Goal: Information Seeking & Learning: Learn about a topic

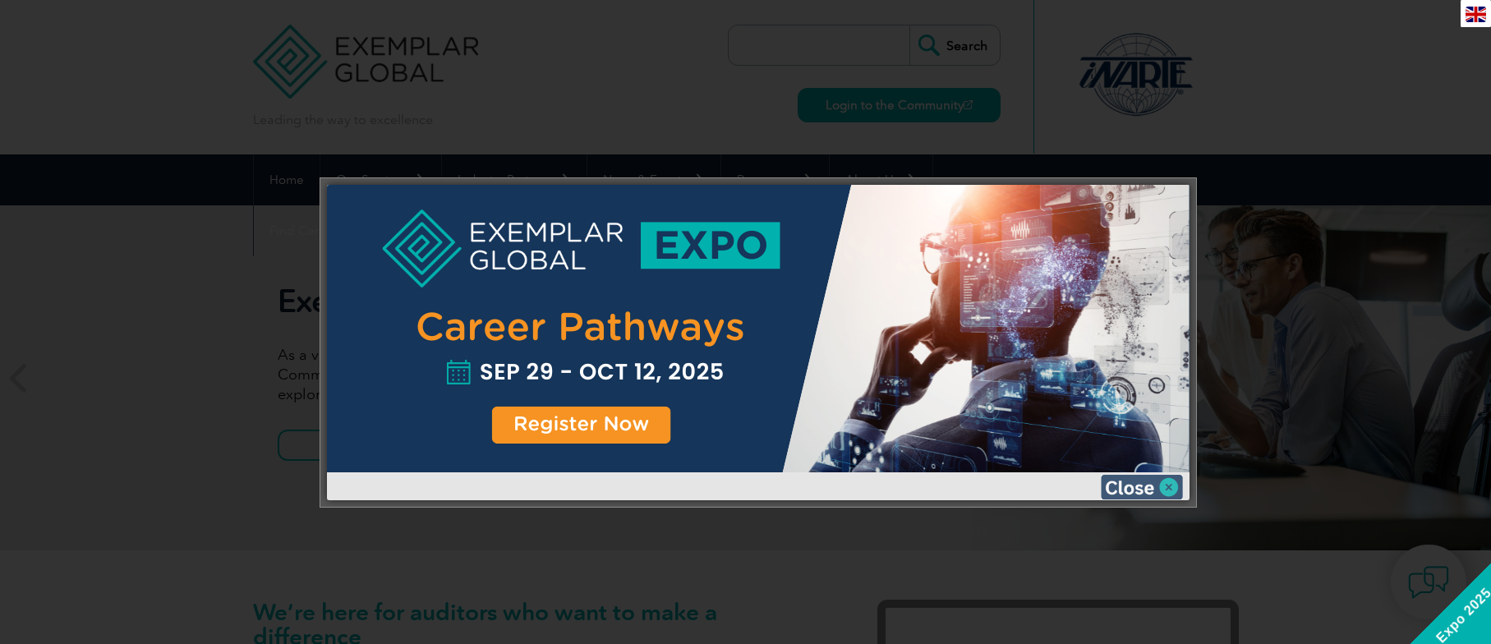
click at [1128, 488] on img at bounding box center [1142, 487] width 82 height 25
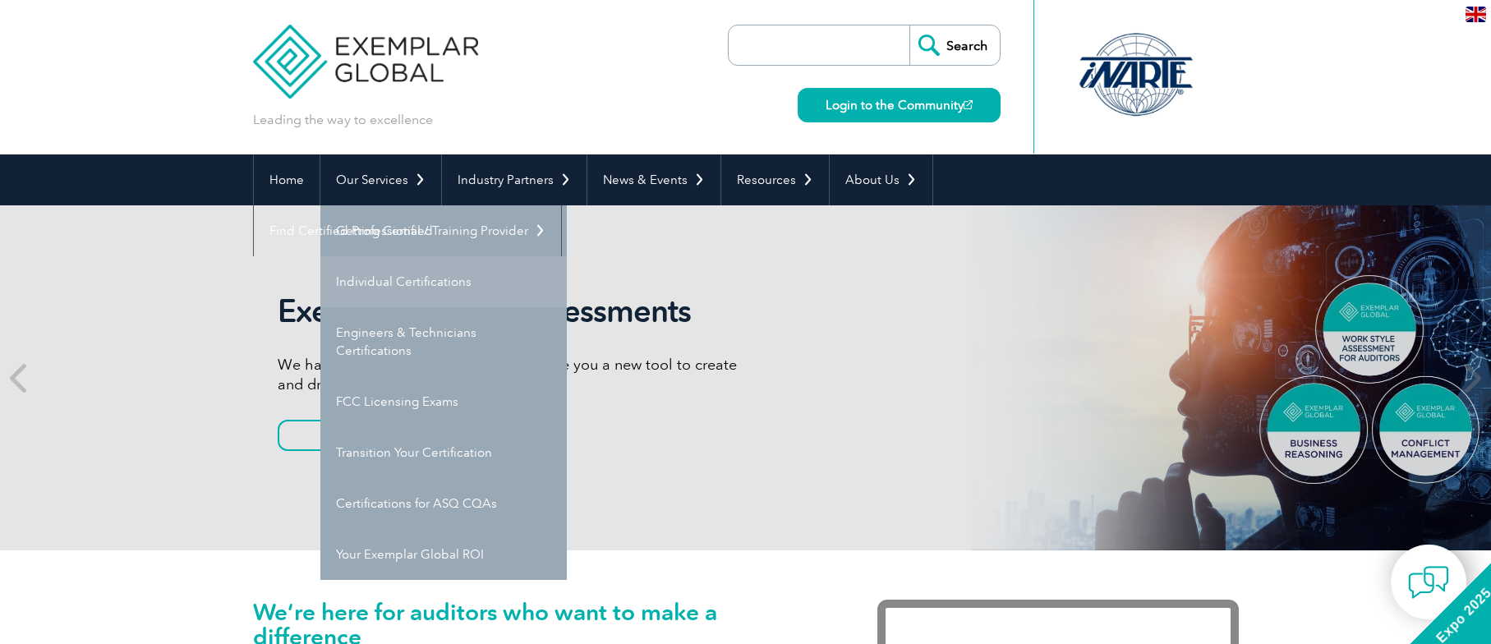
click at [411, 275] on link "Individual Certifications" at bounding box center [443, 281] width 246 height 51
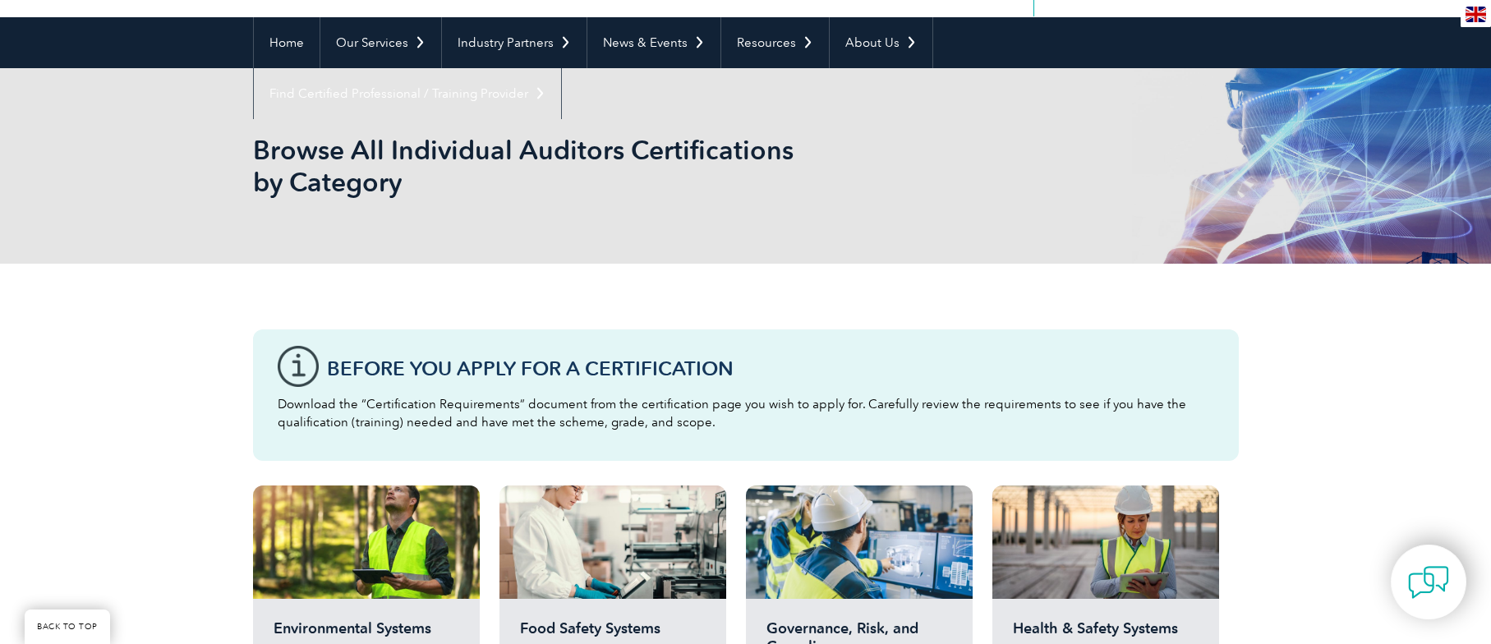
scroll to position [82, 0]
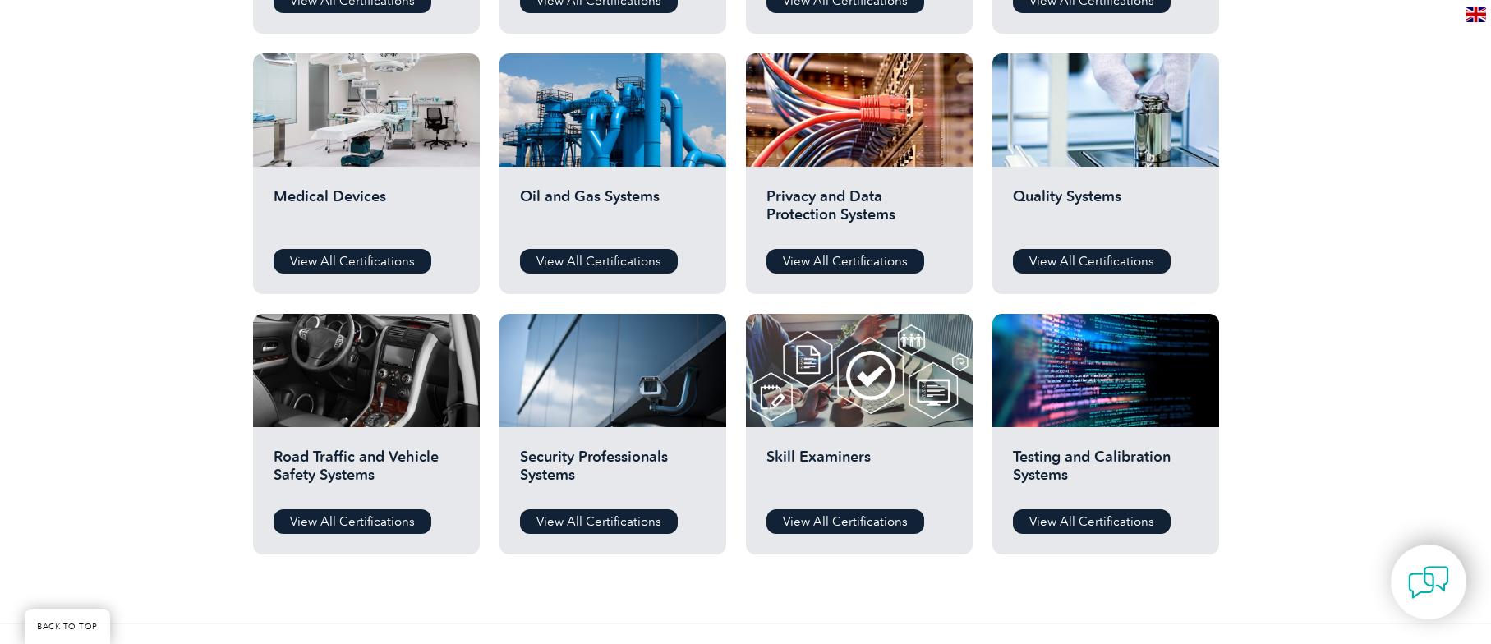
scroll to position [1068, 0]
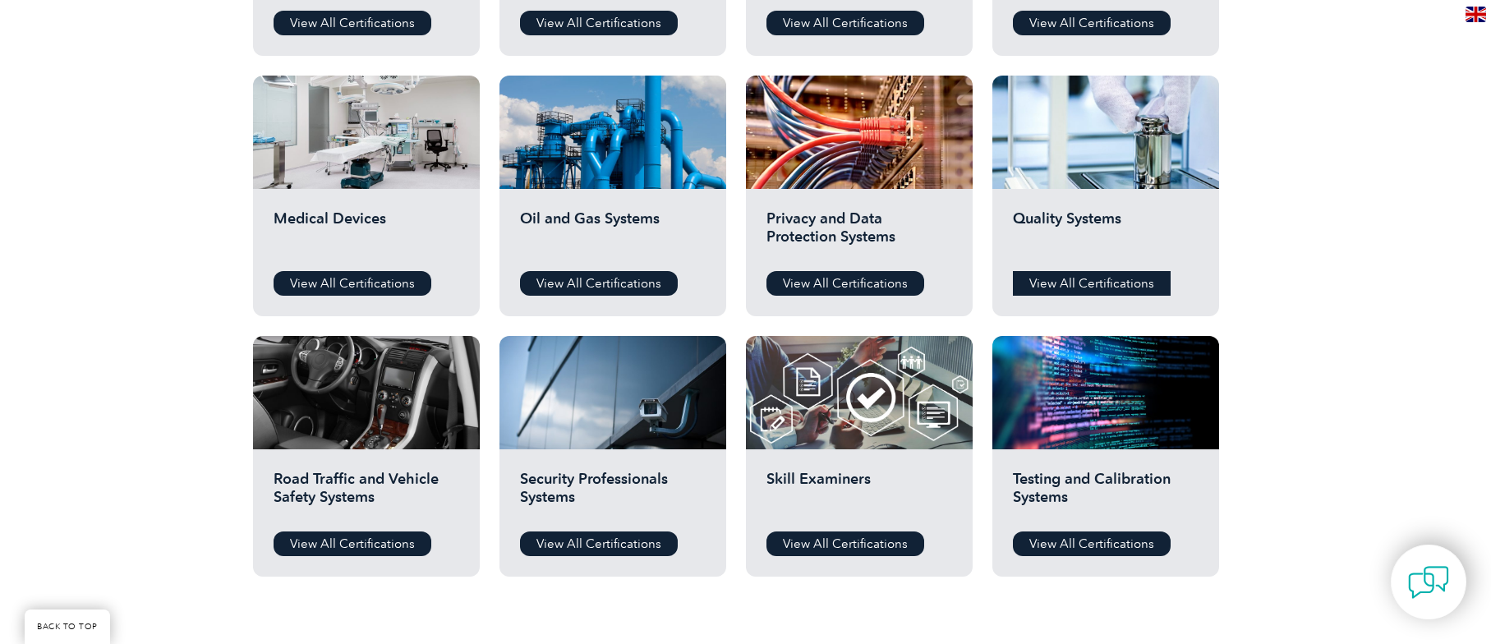
click at [1096, 279] on link "View All Certifications" at bounding box center [1092, 283] width 158 height 25
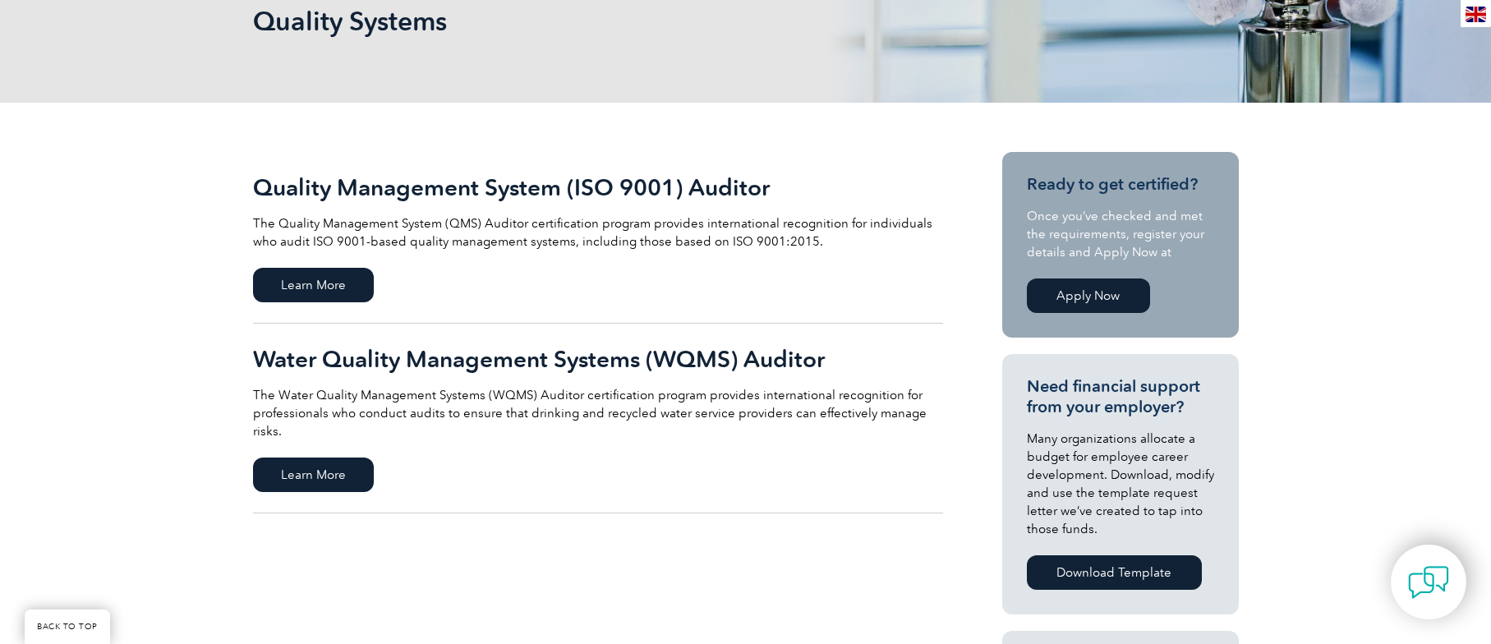
scroll to position [329, 0]
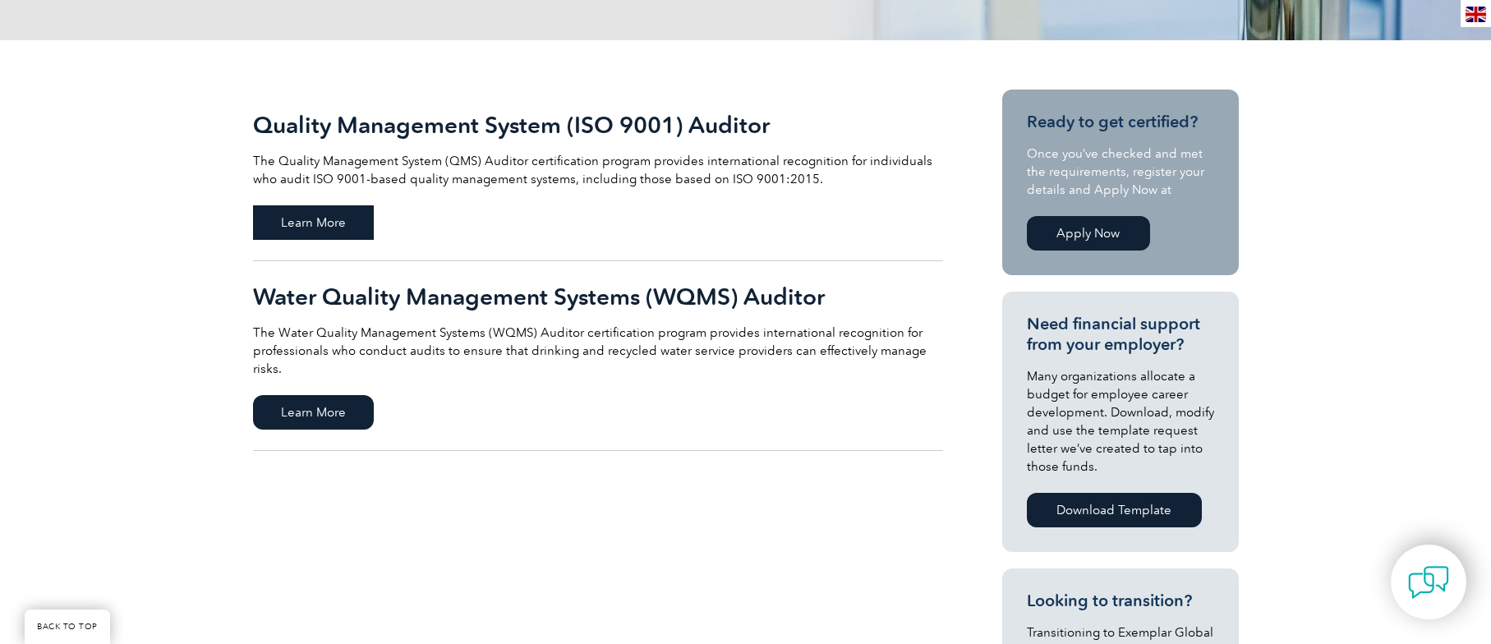
click at [306, 225] on span "Learn More" at bounding box center [313, 222] width 121 height 34
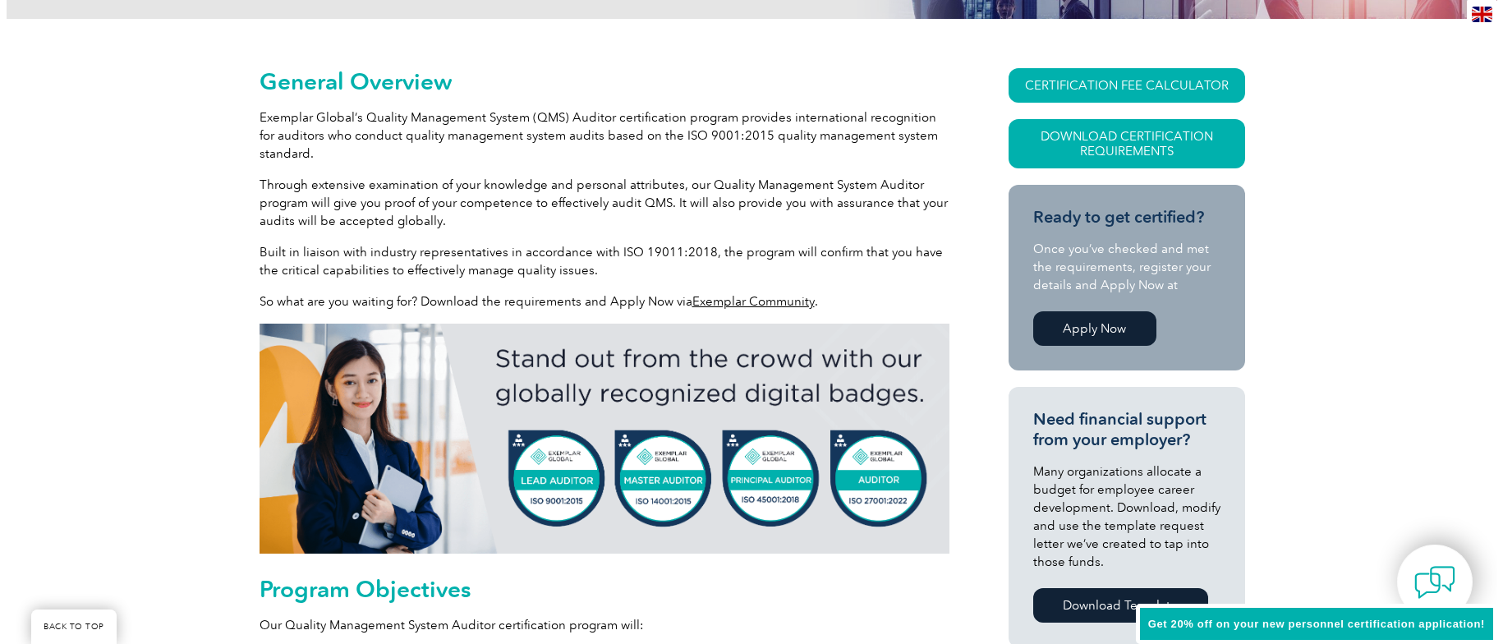
scroll to position [354, 0]
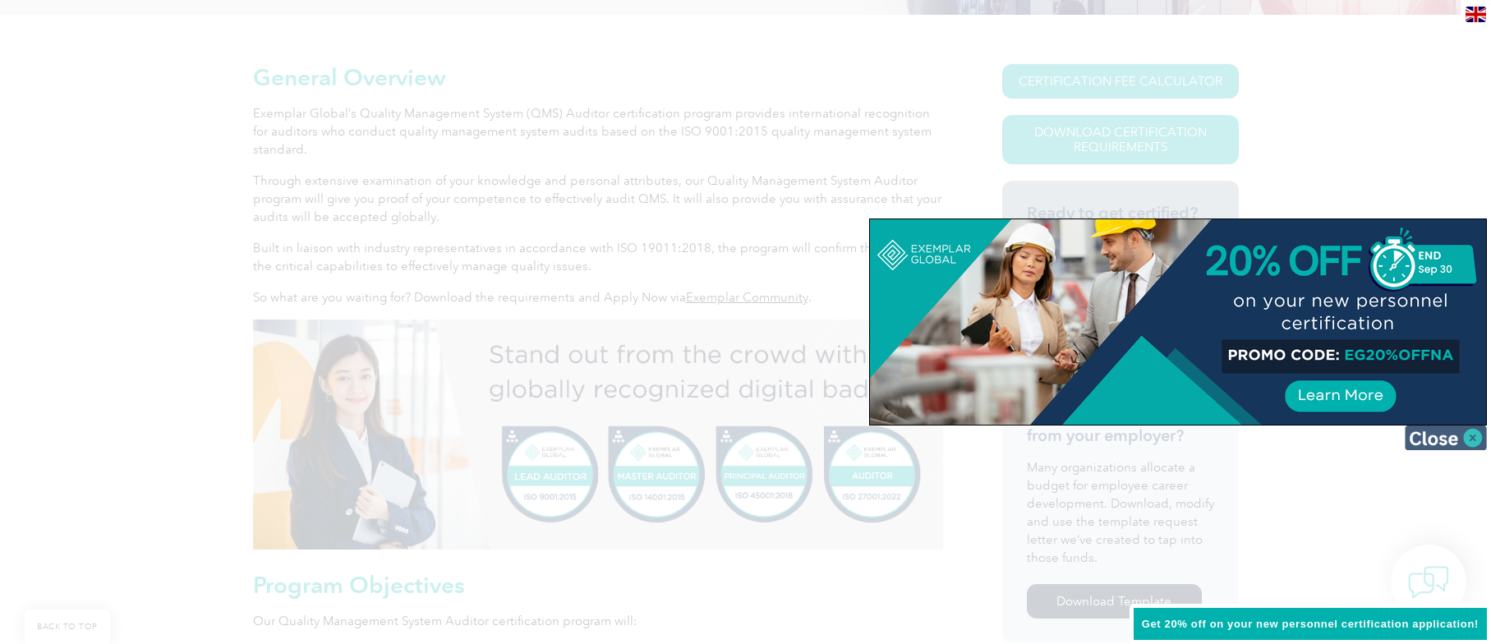
click at [1480, 442] on img at bounding box center [1446, 437] width 82 height 25
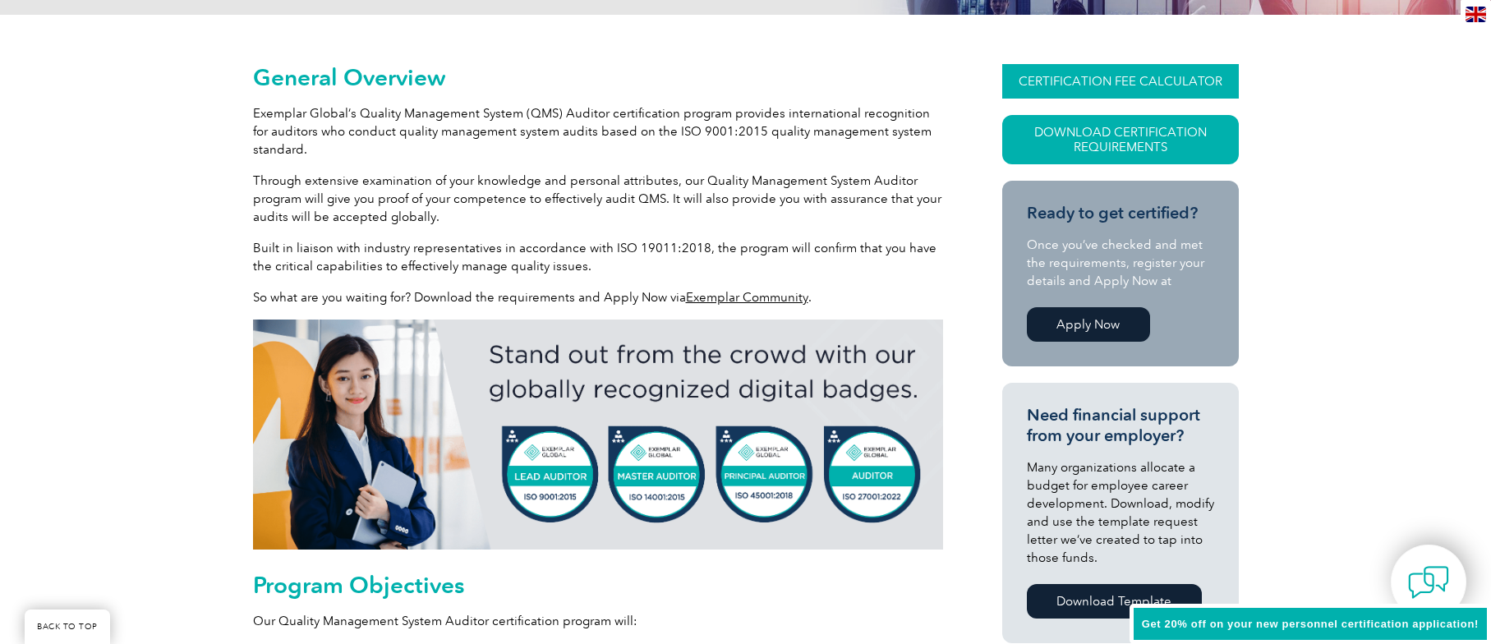
click at [1097, 82] on link "CERTIFICATION FEE CALCULATOR" at bounding box center [1120, 81] width 237 height 34
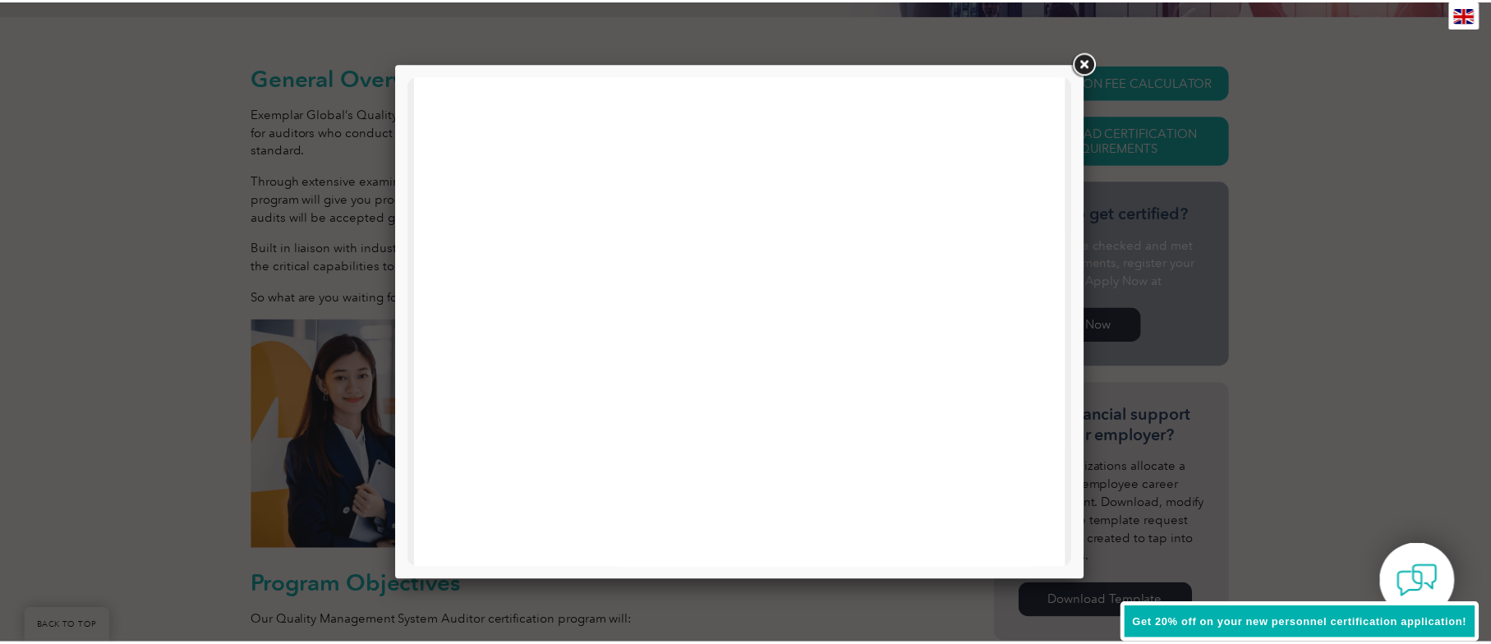
scroll to position [784, 0]
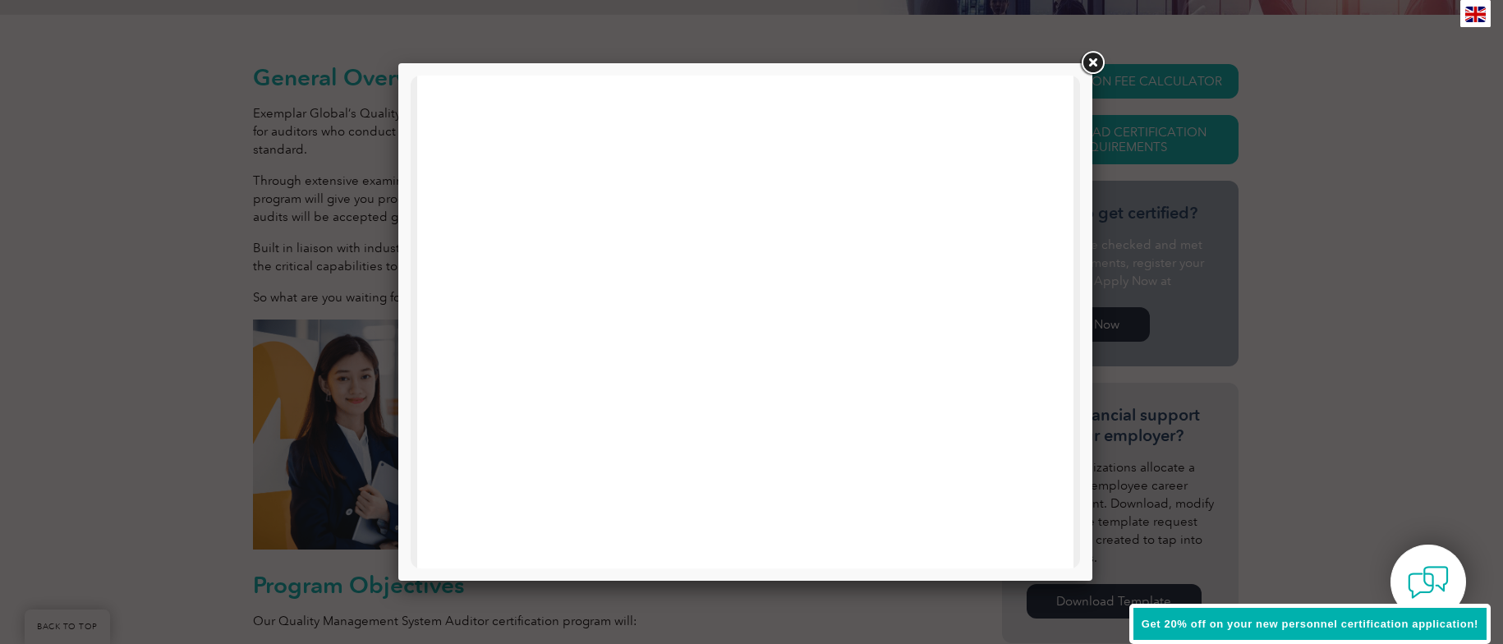
click at [1096, 67] on link at bounding box center [1093, 63] width 30 height 30
